Goal: Information Seeking & Learning: Learn about a topic

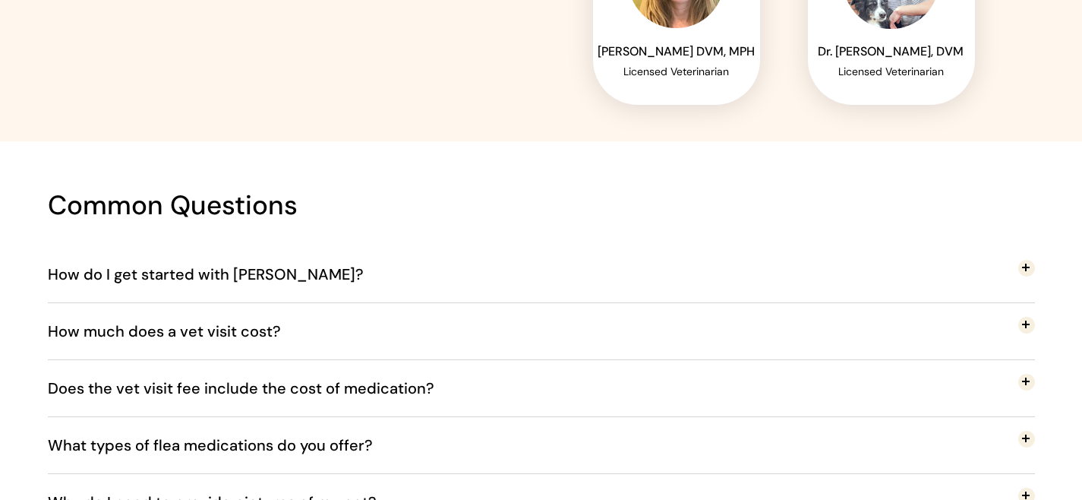
scroll to position [2608, 0]
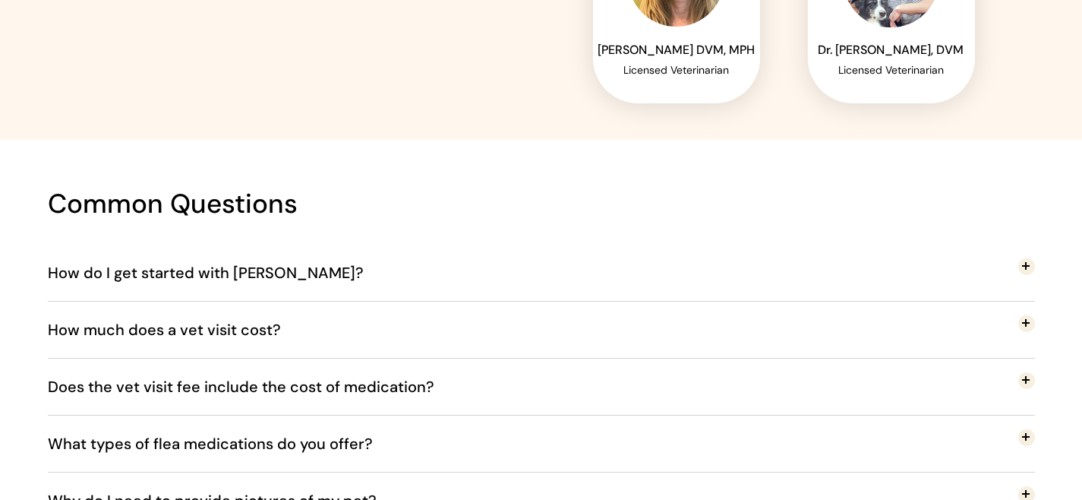
click at [384, 264] on button "How do I get started with [PERSON_NAME]?" at bounding box center [541, 273] width 987 height 56
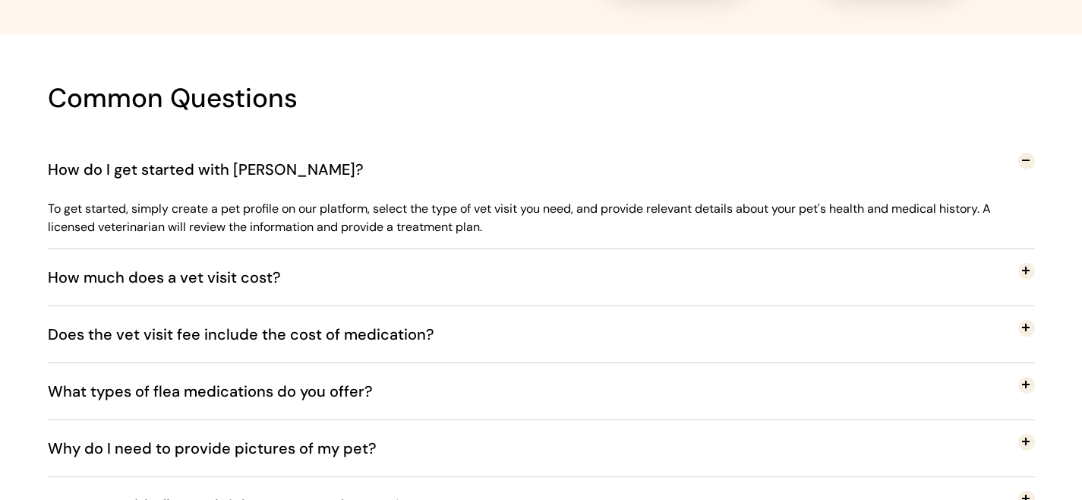
scroll to position [2716, 0]
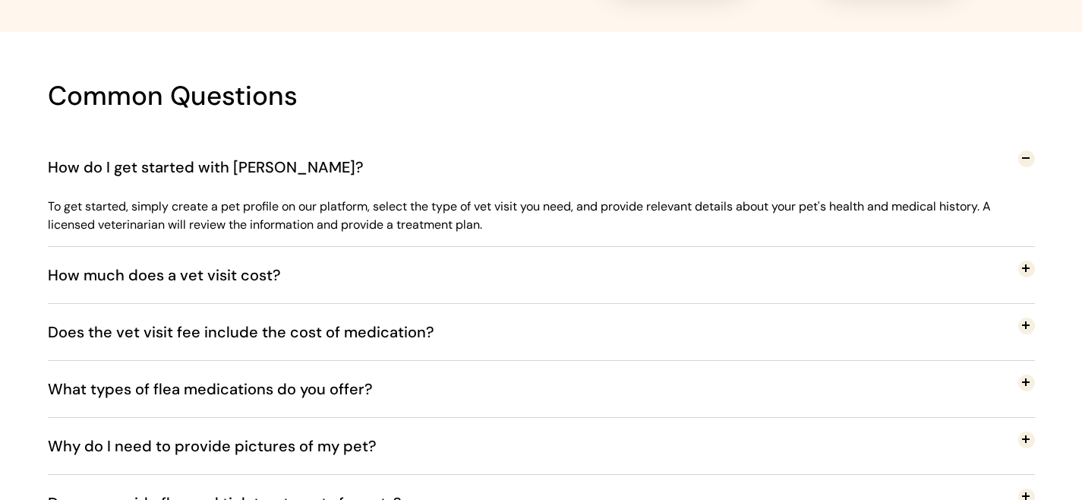
click at [559, 262] on button "How much does a vet visit cost?" at bounding box center [541, 275] width 987 height 56
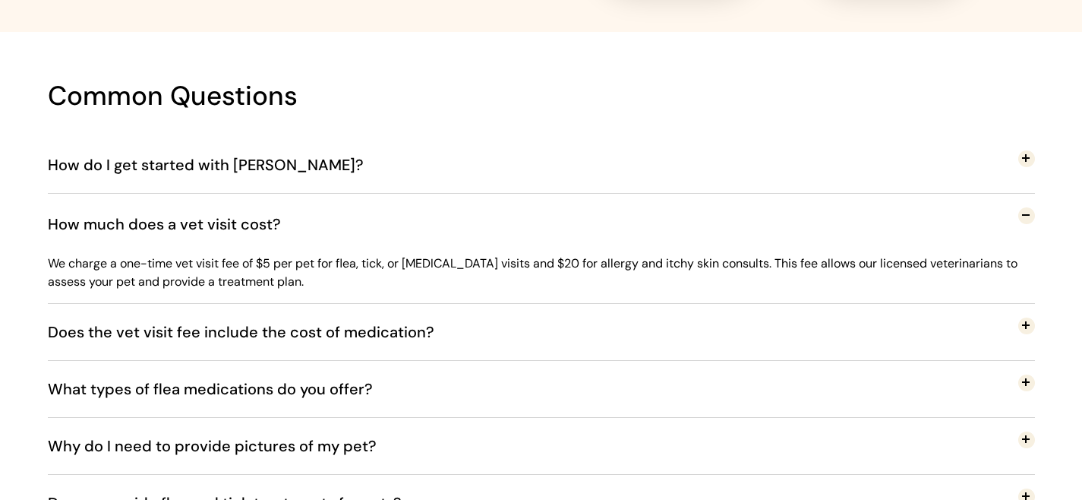
click at [379, 327] on span "Does the vet visit fee include the cost of medication?" at bounding box center [252, 332] width 409 height 50
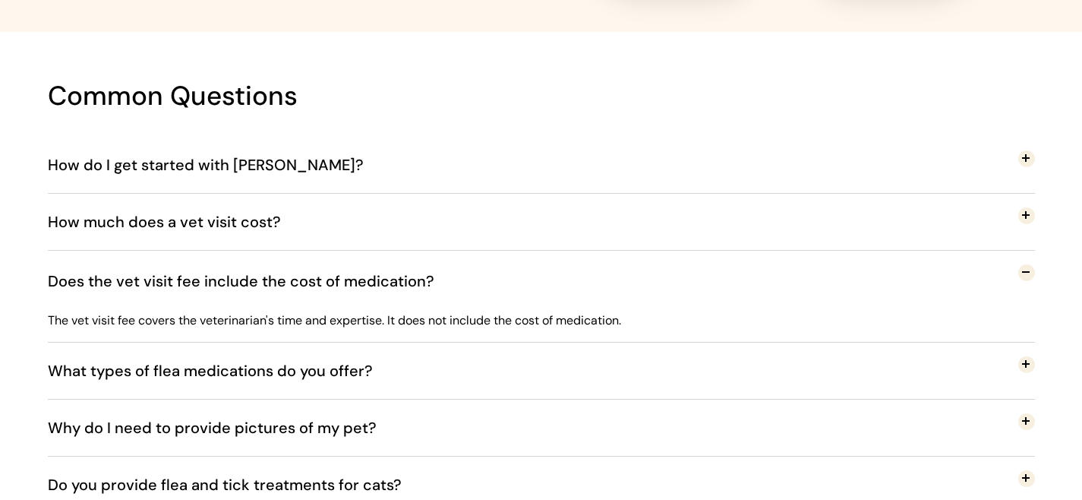
click at [140, 374] on span "What types of flea medications do you offer?" at bounding box center [222, 371] width 348 height 50
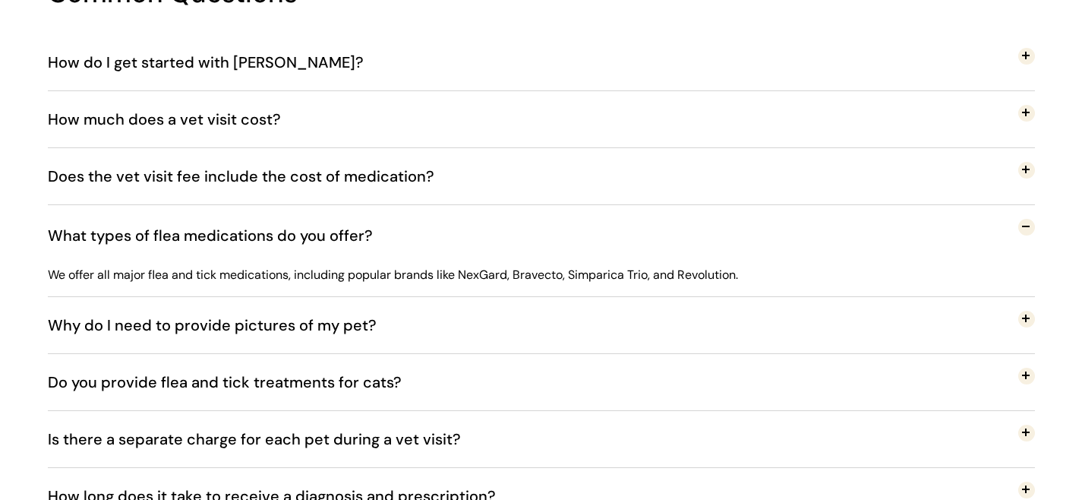
scroll to position [2830, 0]
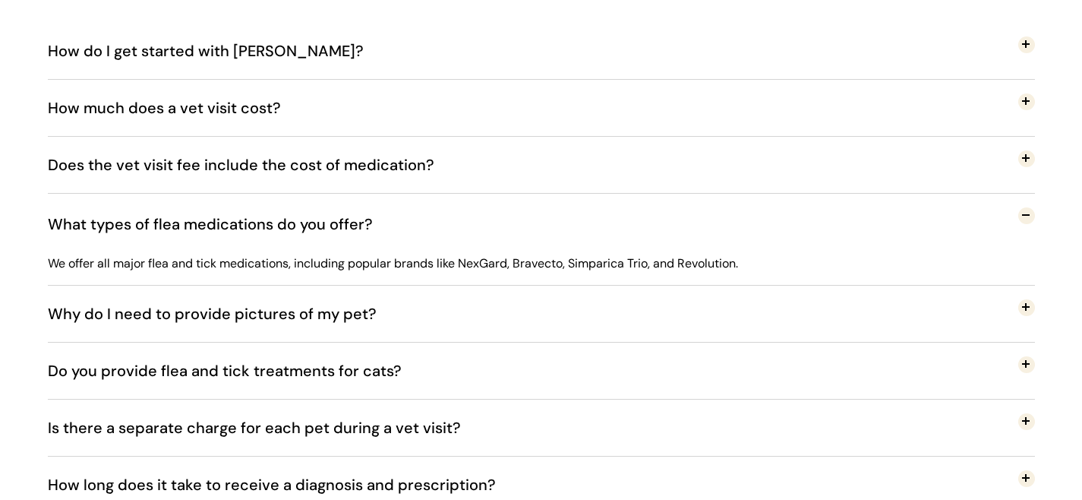
click at [359, 249] on span "Why do I need to provide pictures of my pet?" at bounding box center [222, 224] width 348 height 50
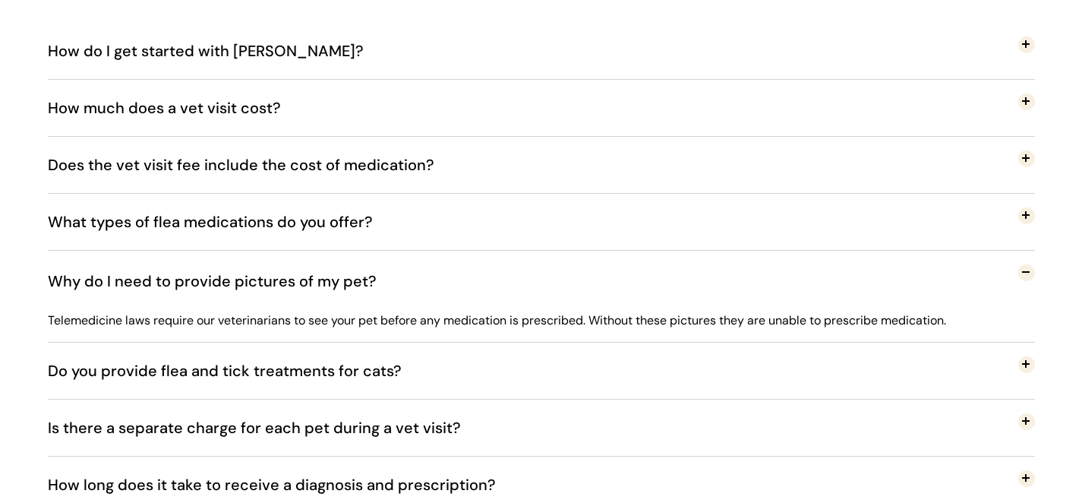
click at [373, 356] on span "Do you provide flea and tick treatments for cats?" at bounding box center [236, 371] width 377 height 50
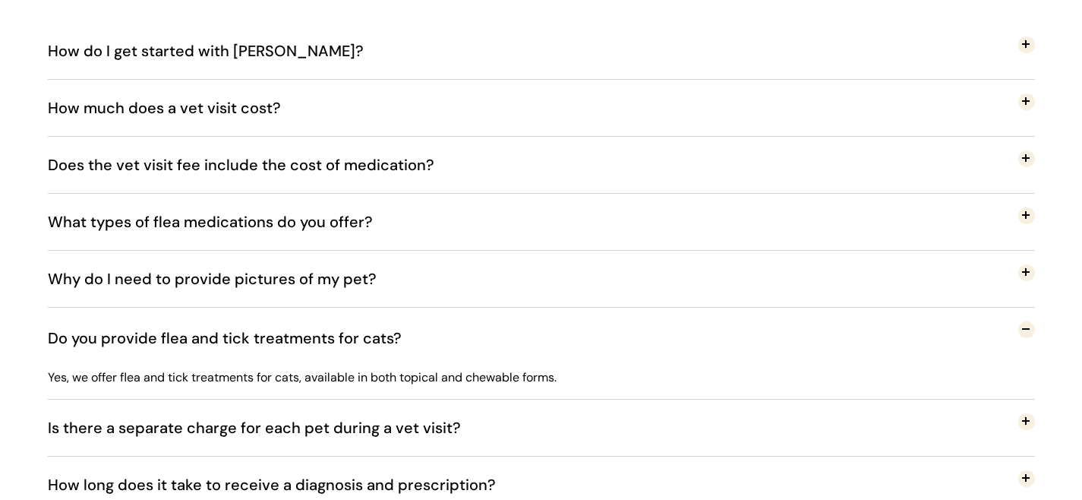
click at [248, 434] on span "Is there a separate charge for each pet during a vet visit?" at bounding box center [266, 428] width 436 height 50
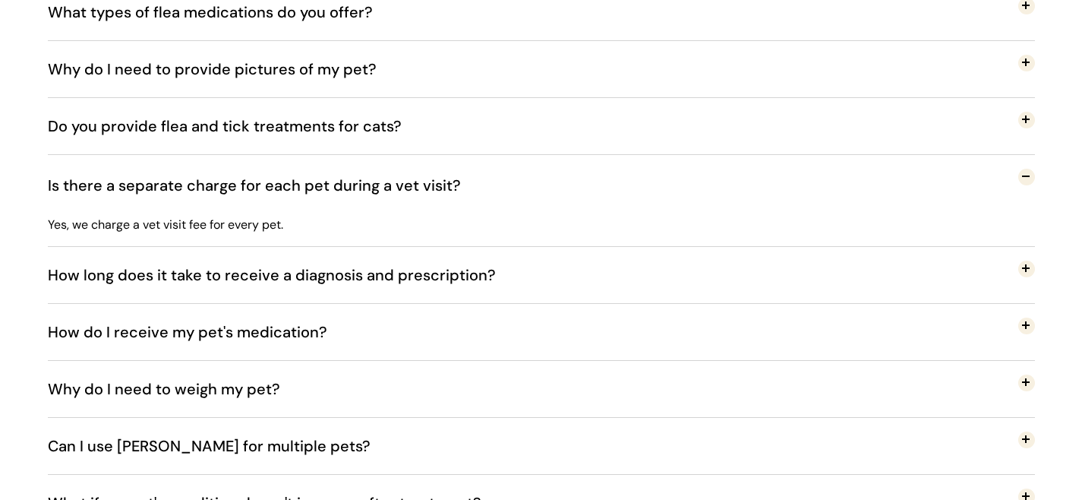
scroll to position [3041, 0]
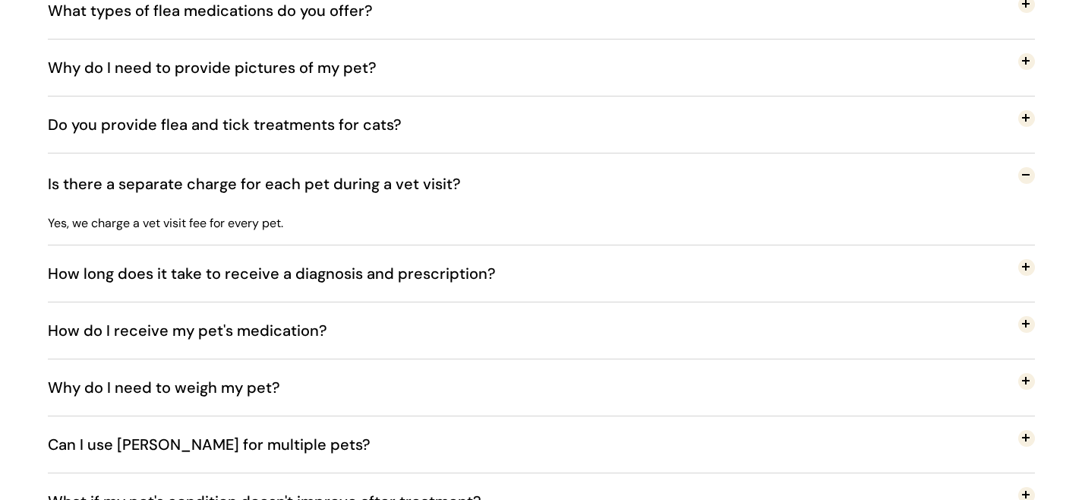
click at [191, 279] on span "How long does it take to receive a diagnosis and prescription?" at bounding box center [283, 273] width 471 height 50
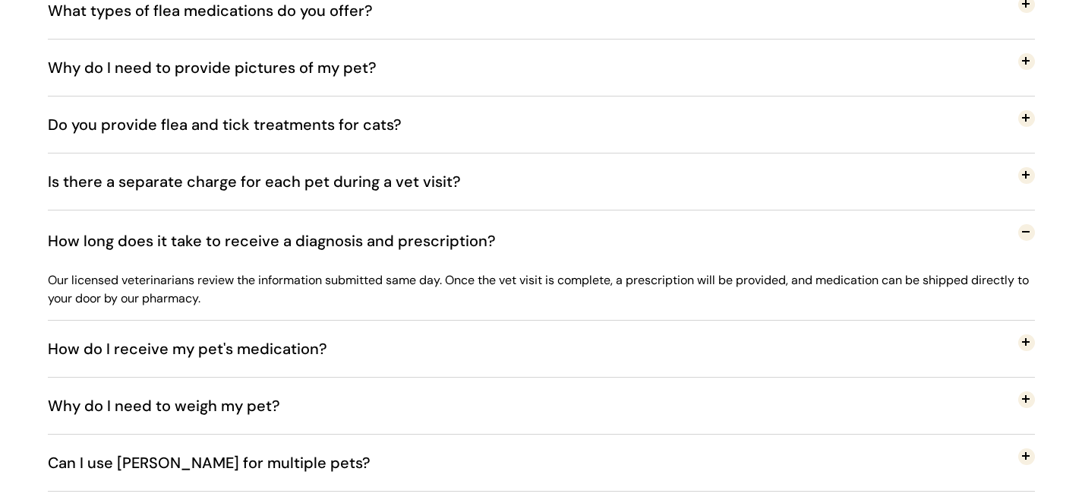
click at [199, 349] on span "How do I receive my pet's medication?" at bounding box center [199, 349] width 302 height 50
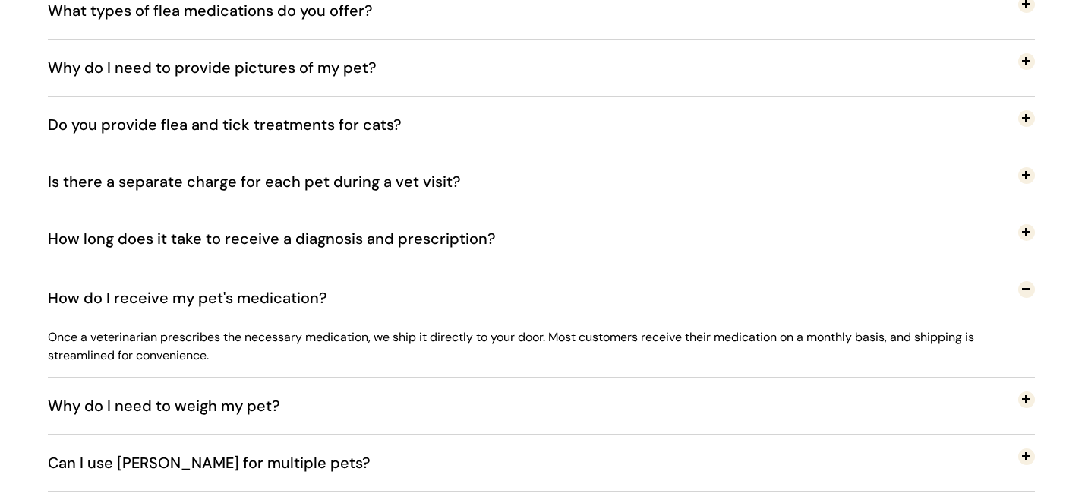
click at [226, 412] on span "Why do I need to weigh my pet?" at bounding box center [175, 406] width 255 height 50
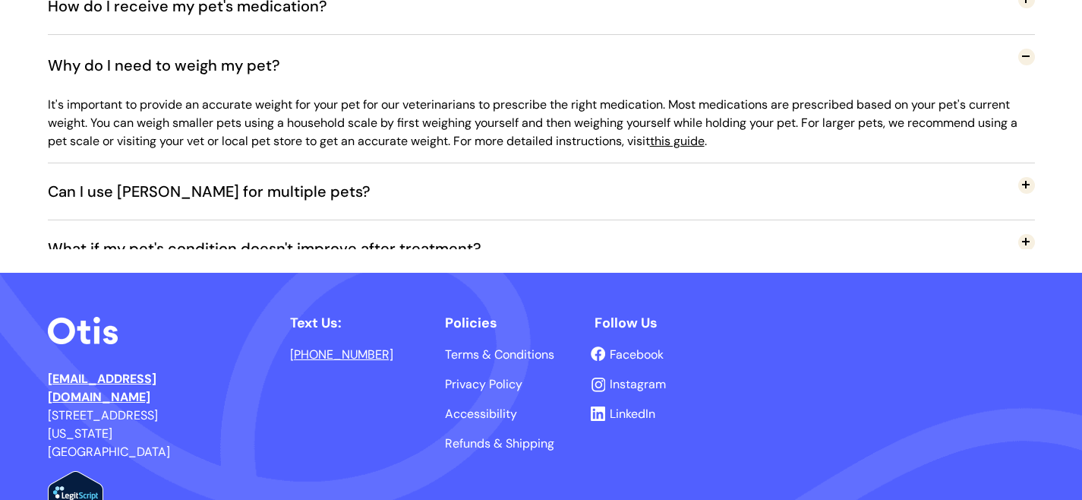
scroll to position [3327, 0]
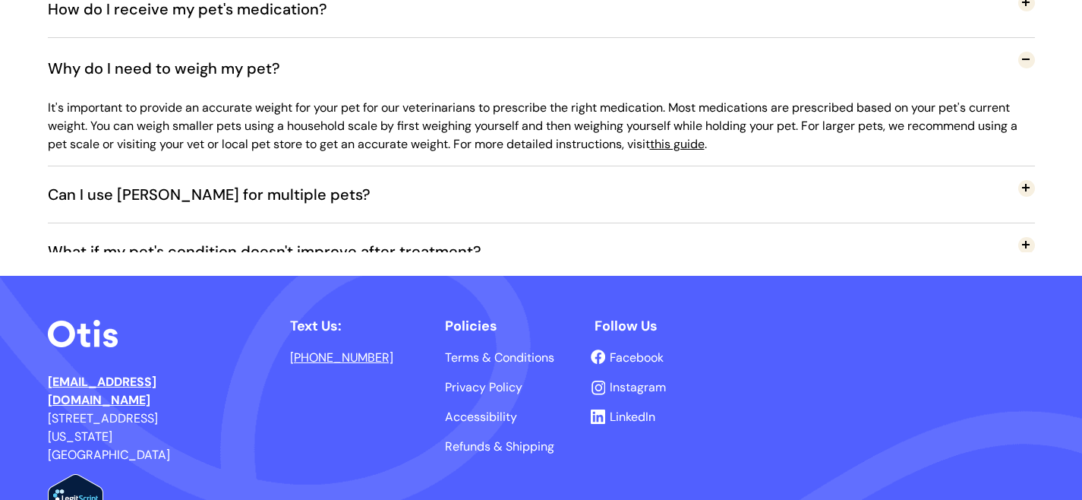
click at [576, 196] on button "Can I use [PERSON_NAME] for multiple pets?" at bounding box center [541, 194] width 987 height 56
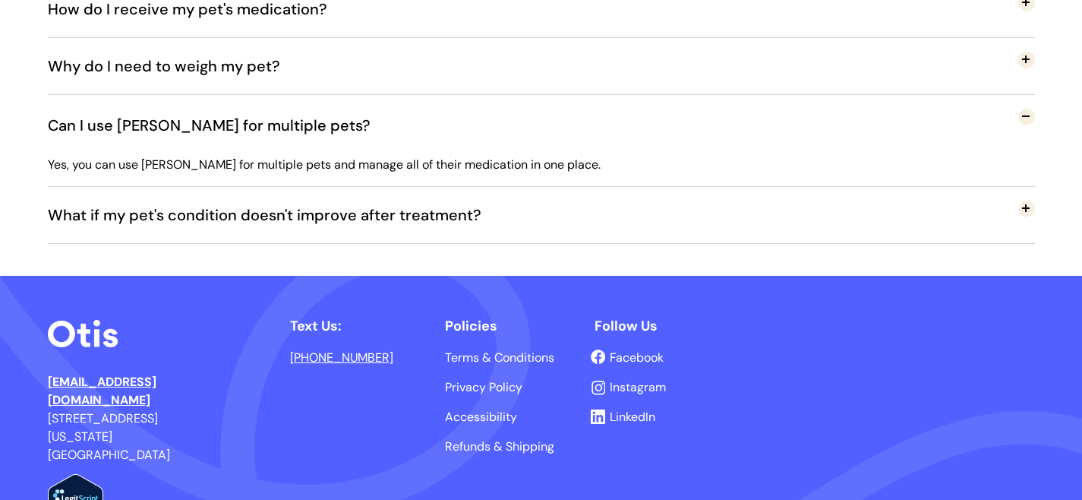
click at [194, 213] on span "What if my pet's condition doesn't improve after treatment?" at bounding box center [276, 215] width 456 height 50
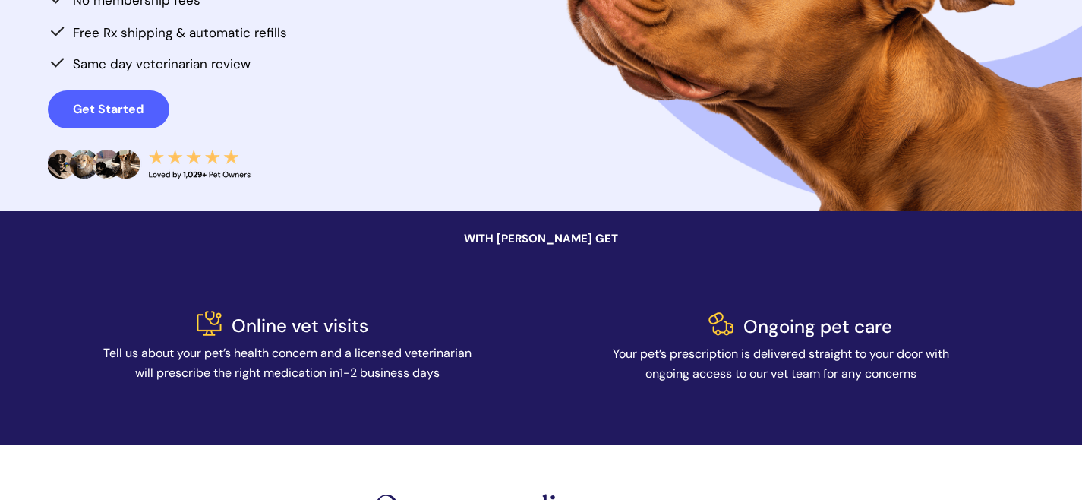
scroll to position [0, 0]
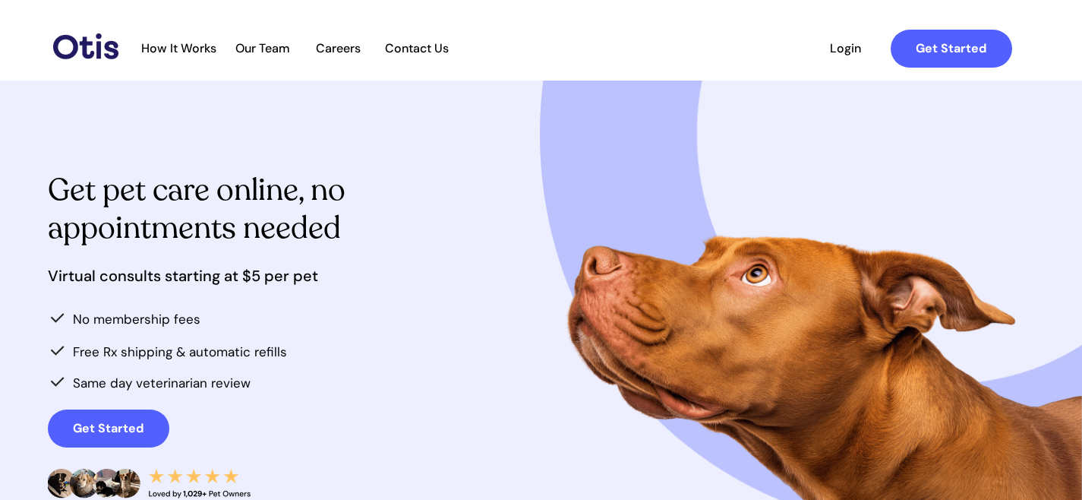
click at [195, 45] on span "How It Works" at bounding box center [179, 48] width 90 height 14
click at [269, 46] on span "Our Team" at bounding box center [263, 48] width 74 height 14
click at [172, 50] on span "How It Works" at bounding box center [179, 48] width 90 height 14
click at [350, 52] on span "Careers" at bounding box center [339, 48] width 74 height 14
click at [273, 47] on span "Our Team" at bounding box center [263, 48] width 74 height 14
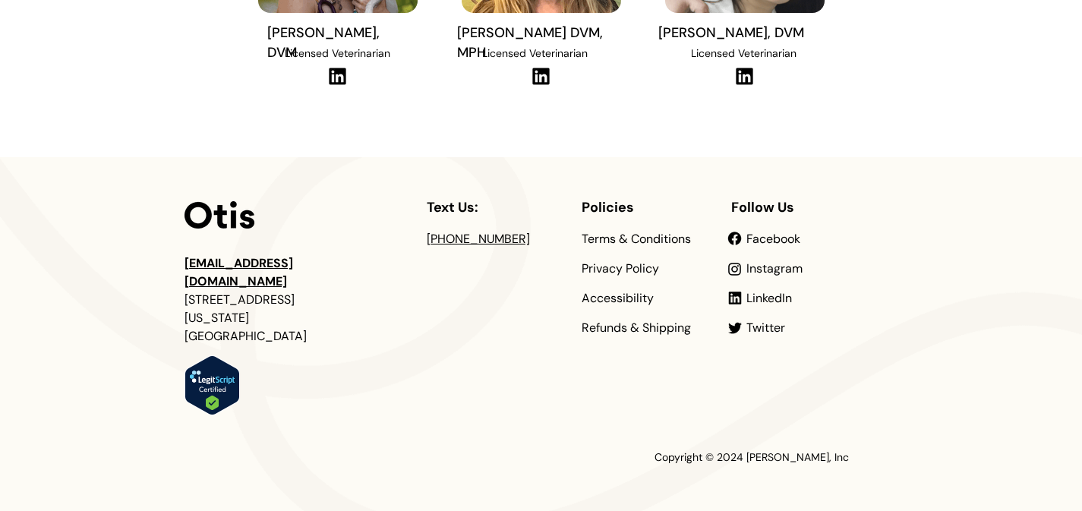
scroll to position [706, 0]
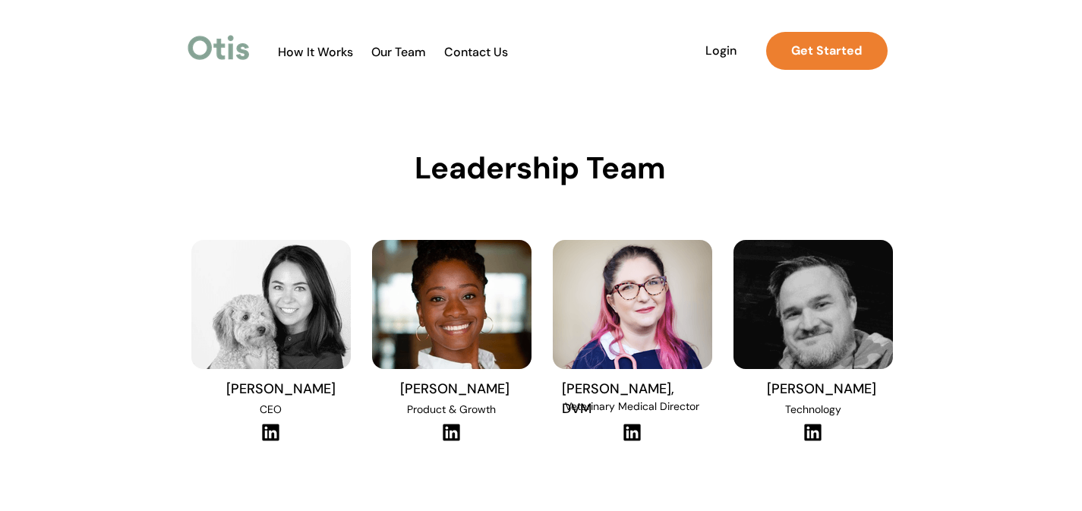
click at [455, 436] on img at bounding box center [451, 432] width 21 height 19
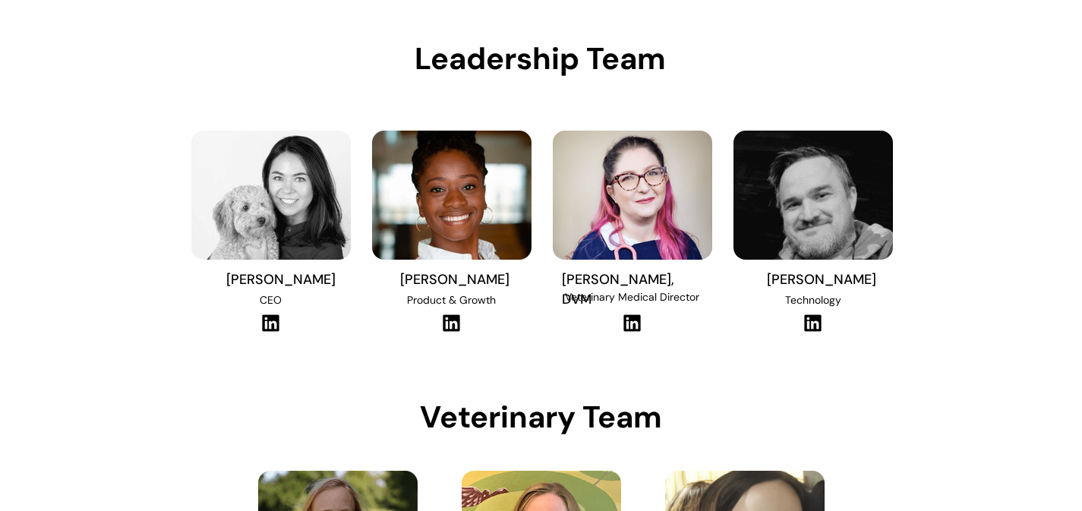
scroll to position [112, 0]
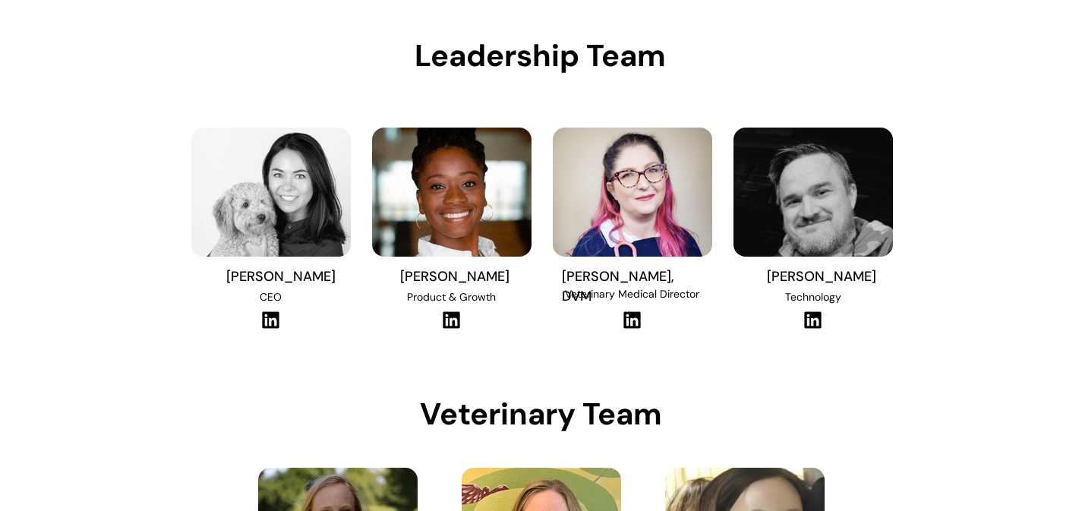
click at [633, 322] on img at bounding box center [632, 320] width 21 height 19
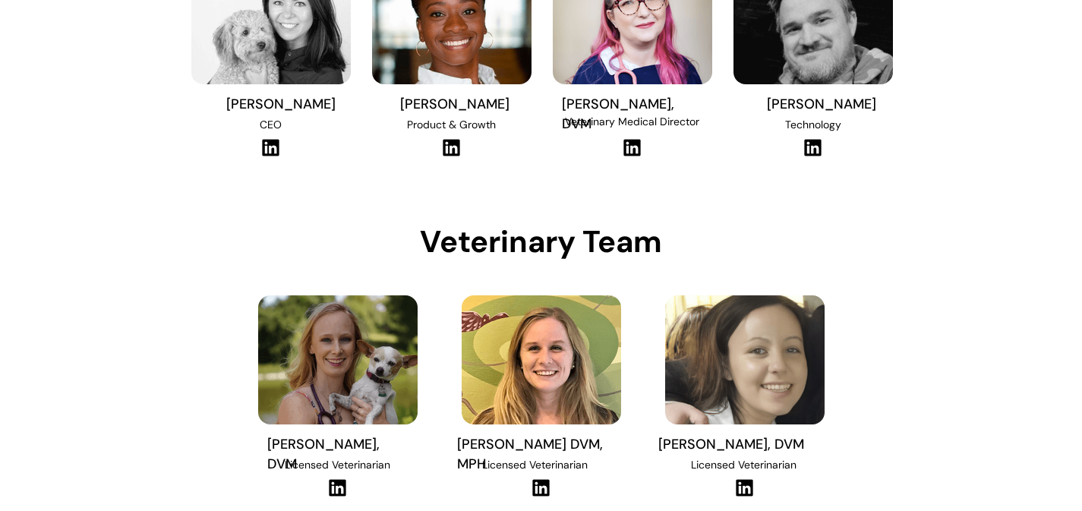
scroll to position [383, 0]
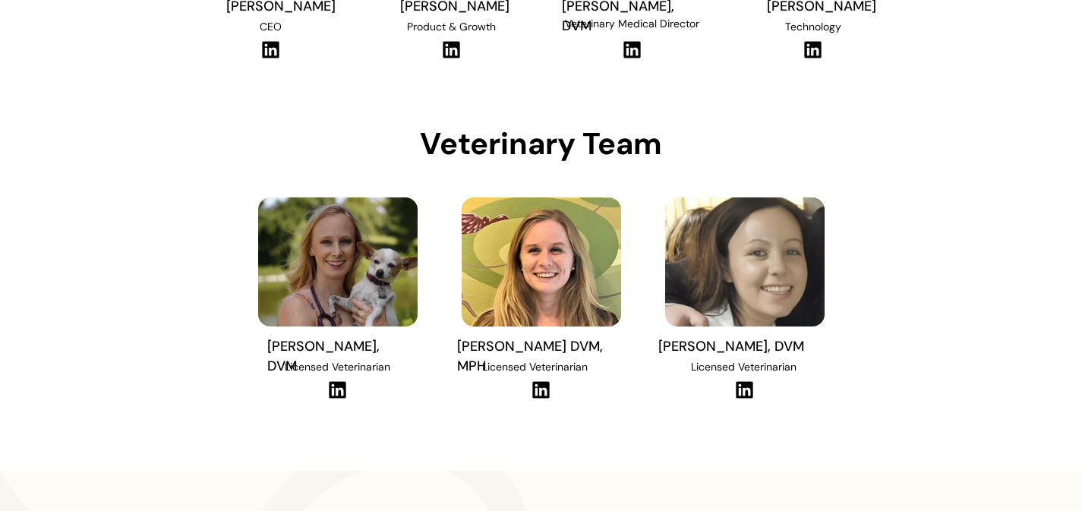
click at [339, 390] on img at bounding box center [337, 390] width 21 height 19
click at [544, 393] on img at bounding box center [541, 390] width 21 height 19
click at [339, 391] on img at bounding box center [337, 390] width 21 height 19
click at [745, 386] on img at bounding box center [744, 390] width 21 height 19
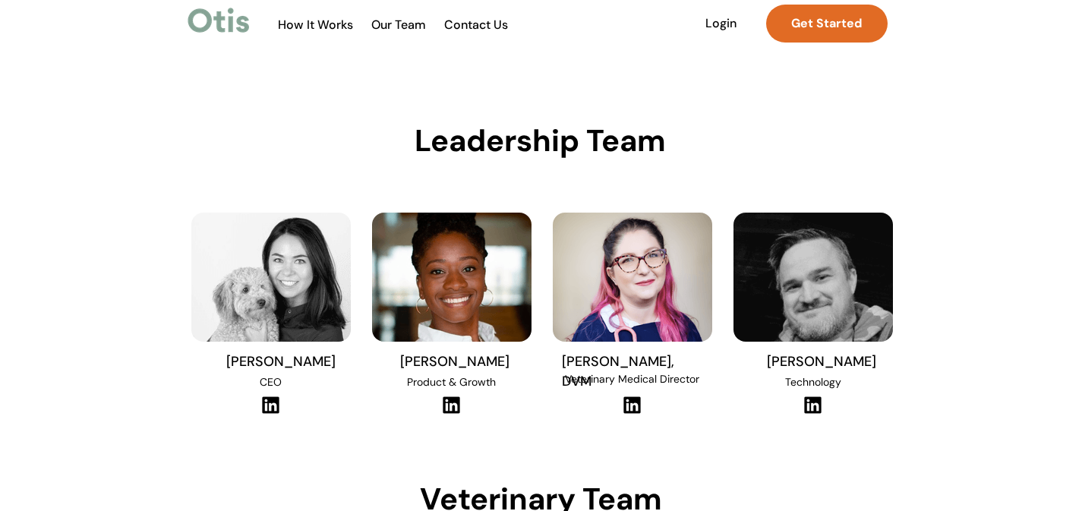
scroll to position [0, 0]
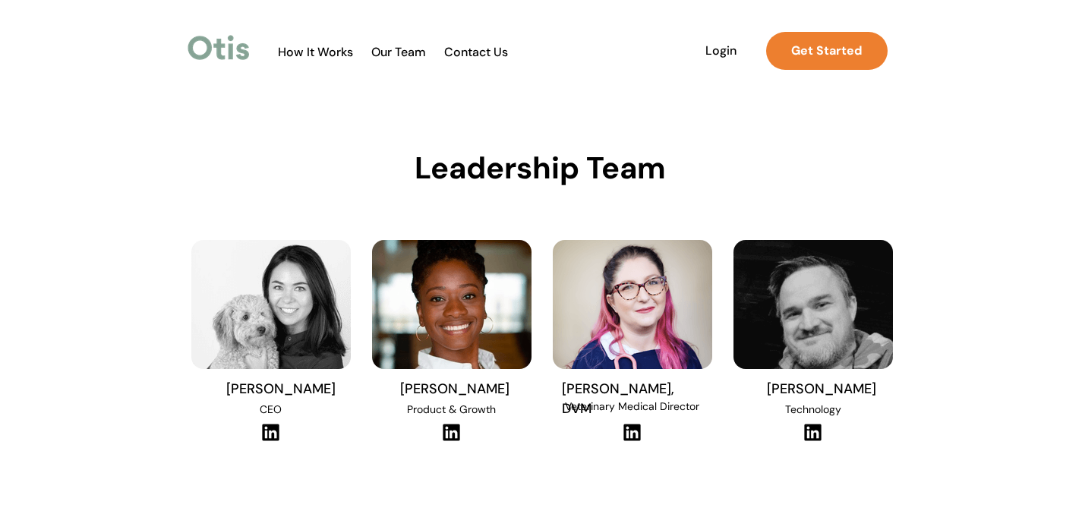
click at [489, 46] on span "Contact Us" at bounding box center [477, 52] width 80 height 14
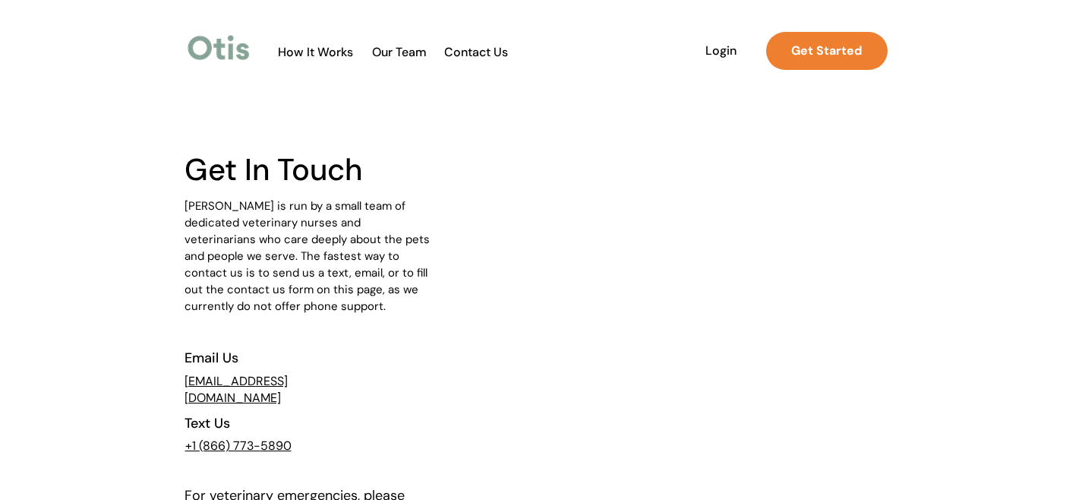
click at [305, 54] on span "How It Works" at bounding box center [315, 52] width 90 height 14
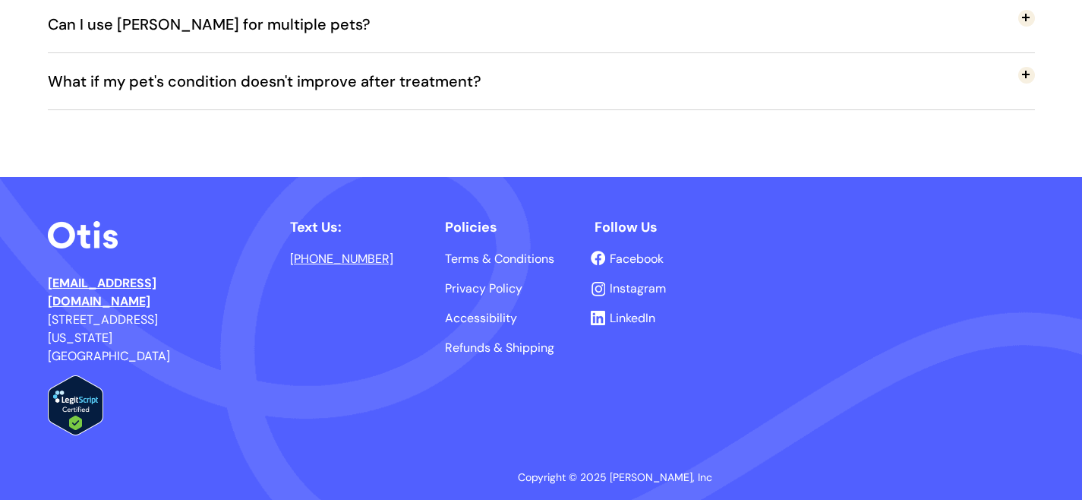
scroll to position [3467, 0]
